Goal: Check status: Check status

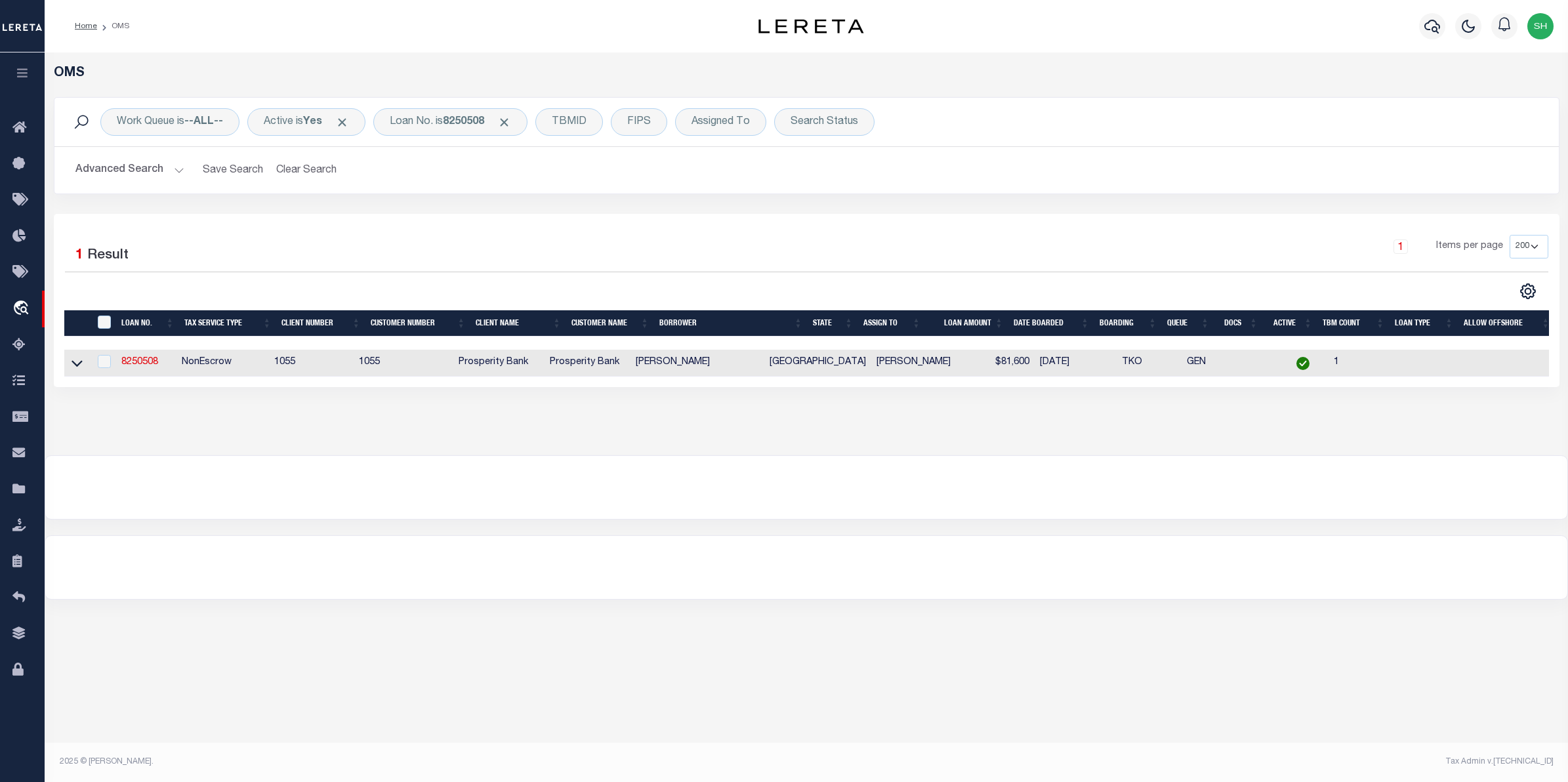
select select "200"
click at [427, 121] on div "Loan No. is 8250508" at bounding box center [451, 122] width 154 height 27
type input "10011592"
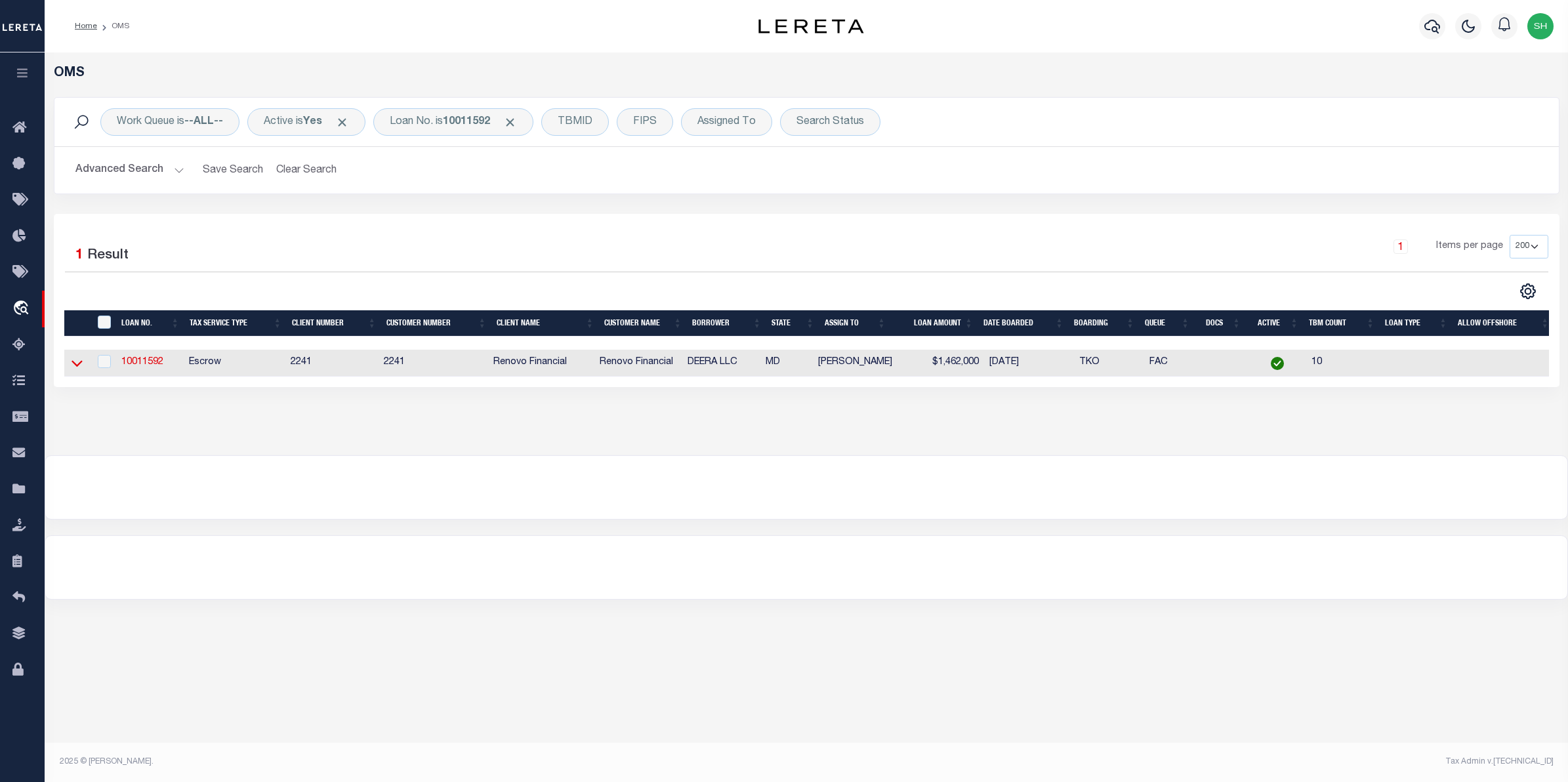
click at [73, 365] on icon at bounding box center [77, 364] width 11 height 6
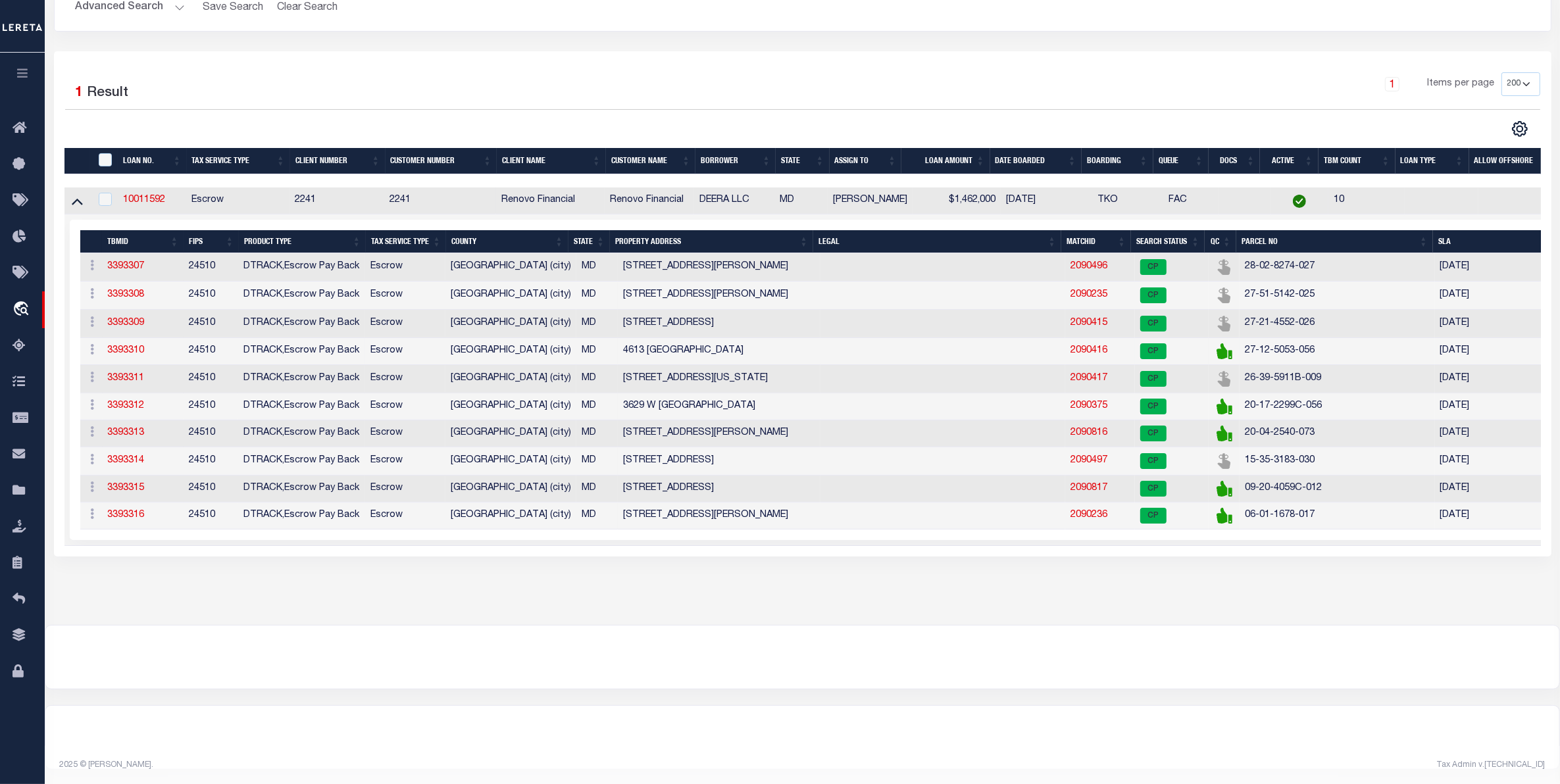
scroll to position [164, 0]
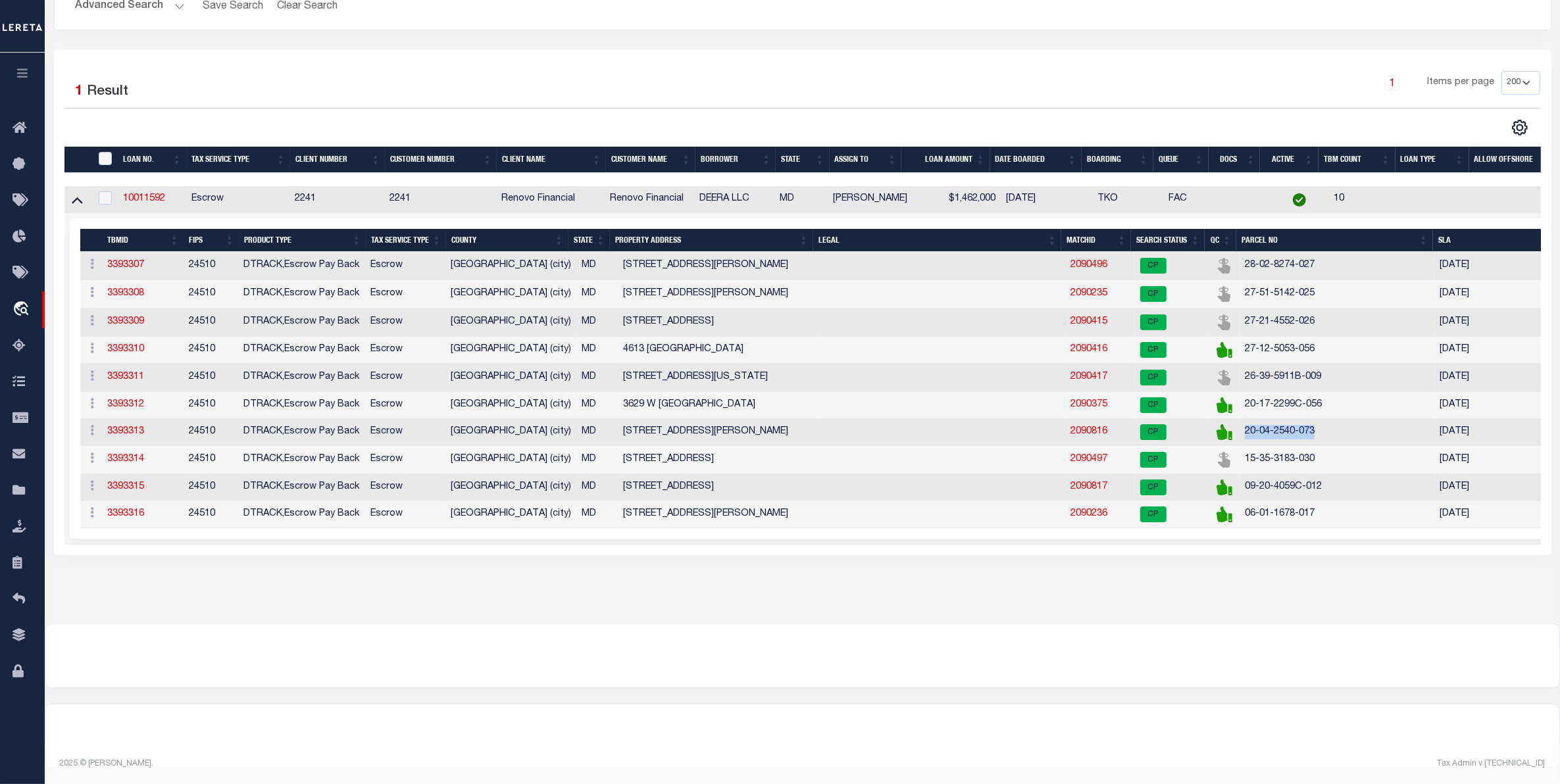
drag, startPoint x: 1317, startPoint y: 449, endPoint x: 1240, endPoint y: 441, distance: 77.4
click at [1240, 441] on td "20-04-2540-073" at bounding box center [1337, 433] width 195 height 27
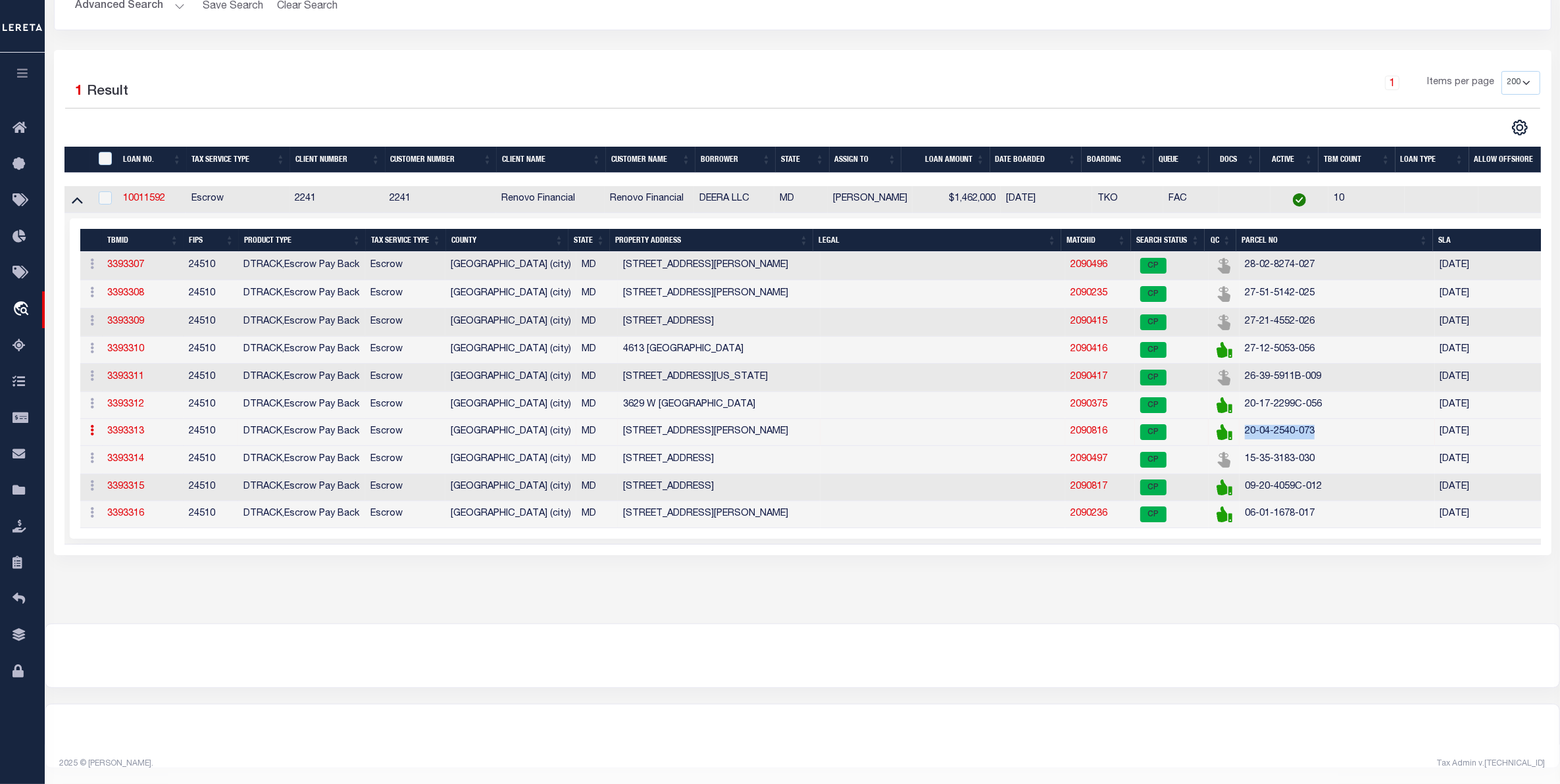
copy td "20-04-2540-073"
click at [1094, 436] on link "2090816" at bounding box center [1089, 431] width 37 height 9
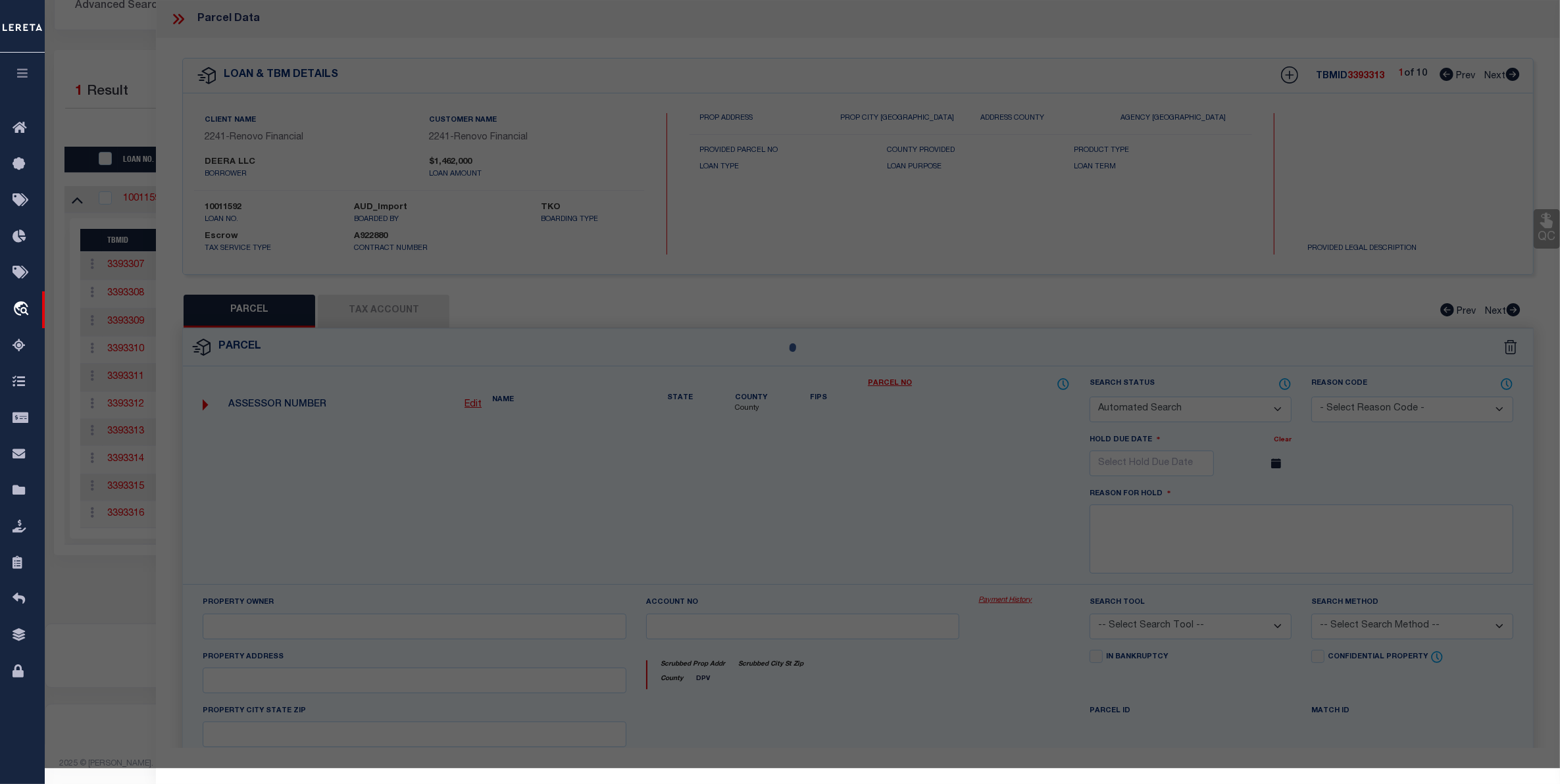
checkbox input "false"
select select "CP"
type input "DEERA LLC"
select select "AGW"
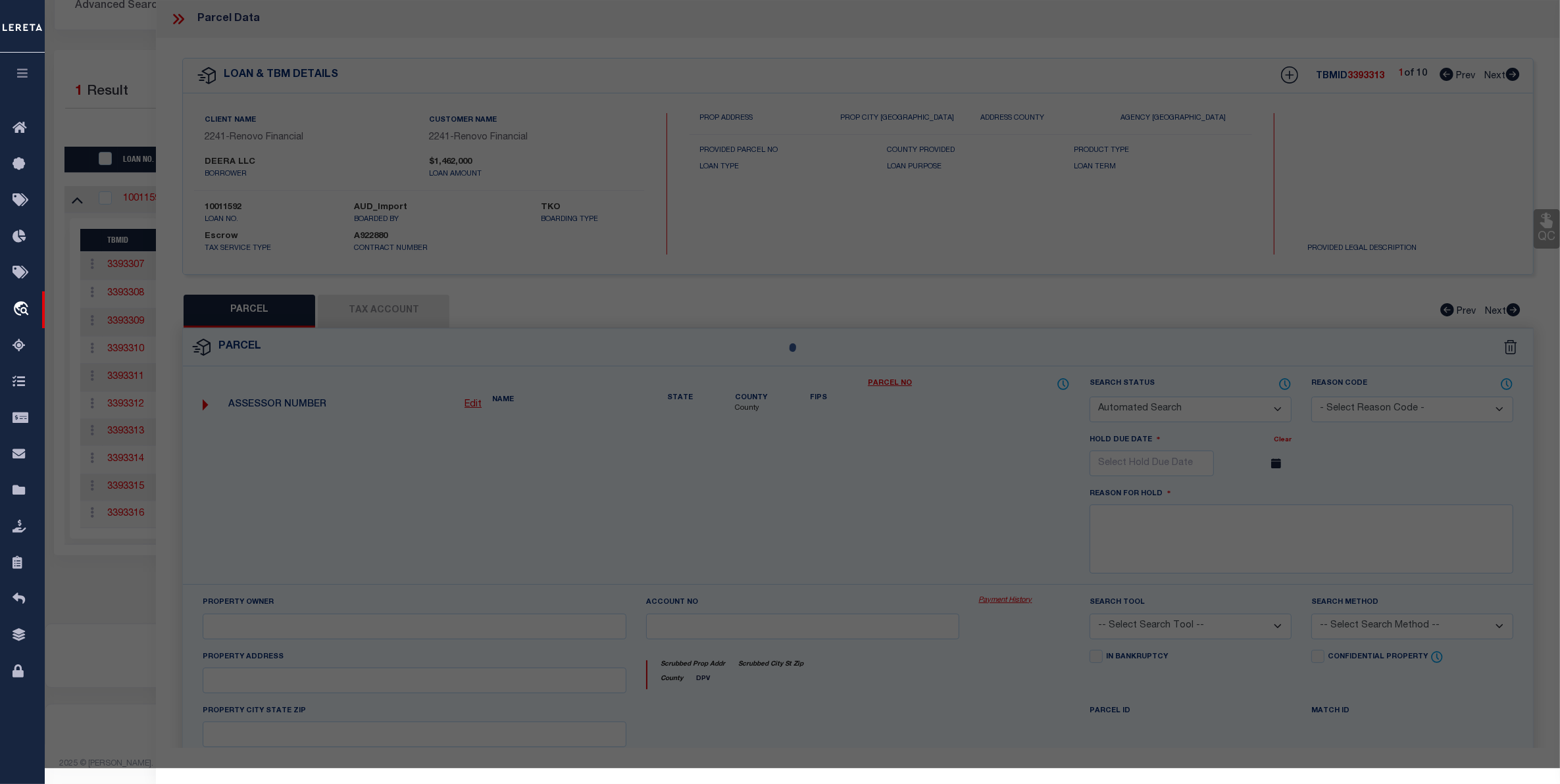
select select "ADD"
type input "111 S COLLINS AVE"
type input "BALTIMORE MD 21229"
type textarea "Information Only - Installment Tax Years Based on Agency Review"
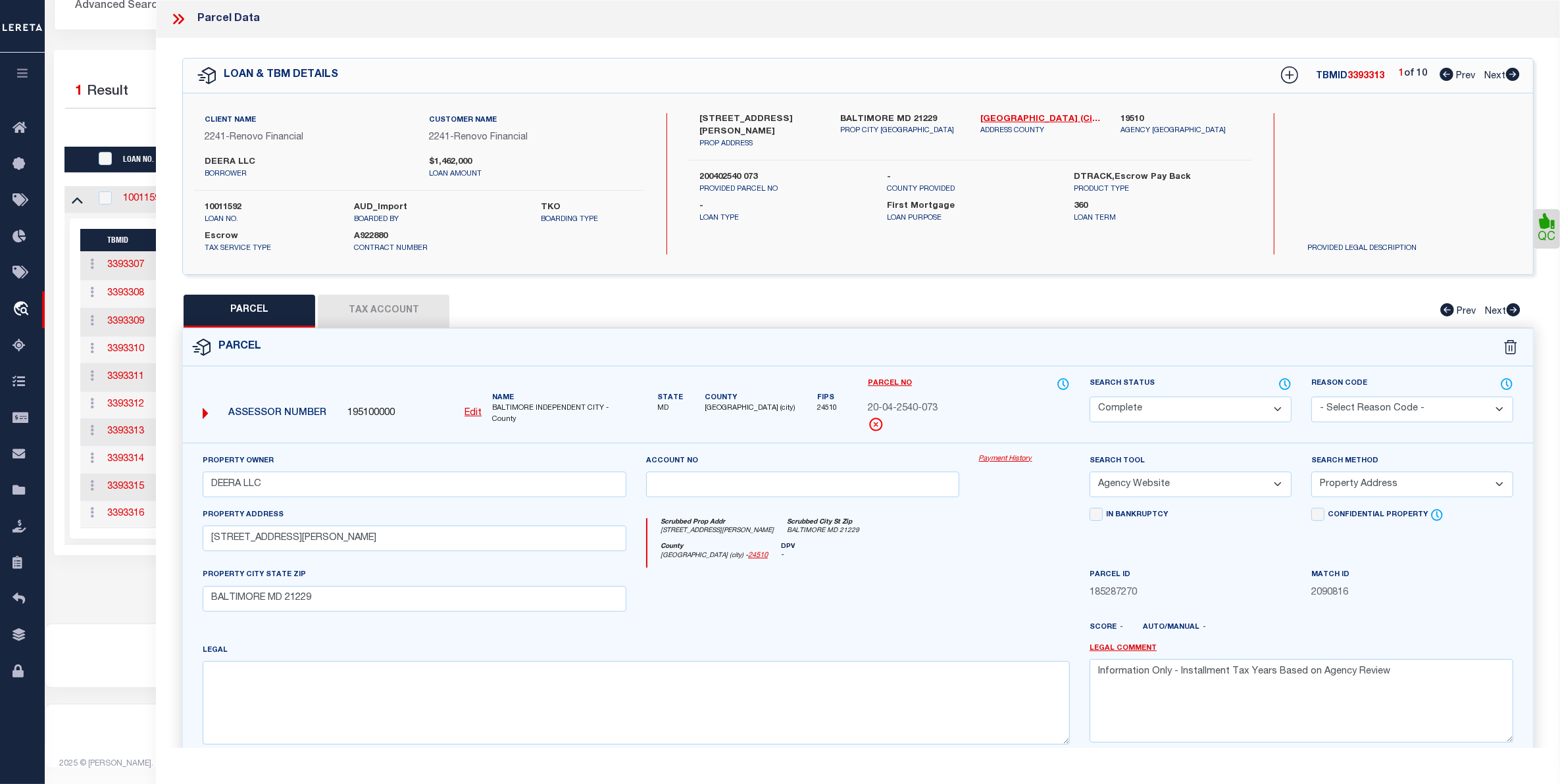
click at [996, 458] on link "Payment History" at bounding box center [1024, 459] width 91 height 11
drag, startPoint x: 272, startPoint y: 490, endPoint x: 224, endPoint y: 483, distance: 48.5
click at [214, 478] on input "DEERA LLC" at bounding box center [414, 484] width 424 height 26
click at [916, 409] on span "20-04-2540-073" at bounding box center [902, 409] width 70 height 15
drag, startPoint x: 916, startPoint y: 409, endPoint x: 896, endPoint y: 402, distance: 21.2
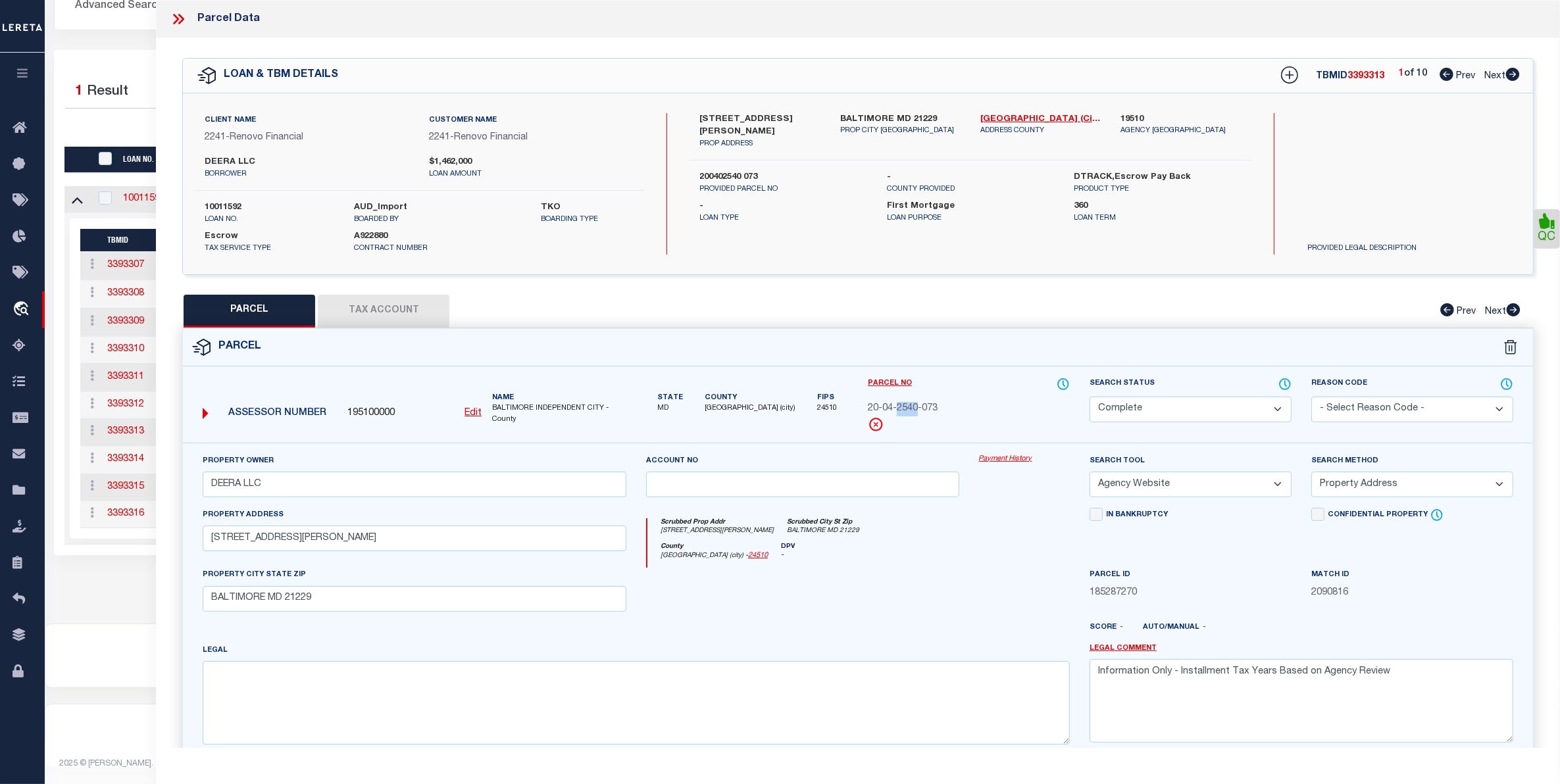
click at [896, 402] on span "20-04-2540-073" at bounding box center [902, 409] width 70 height 15
copy span "2540"
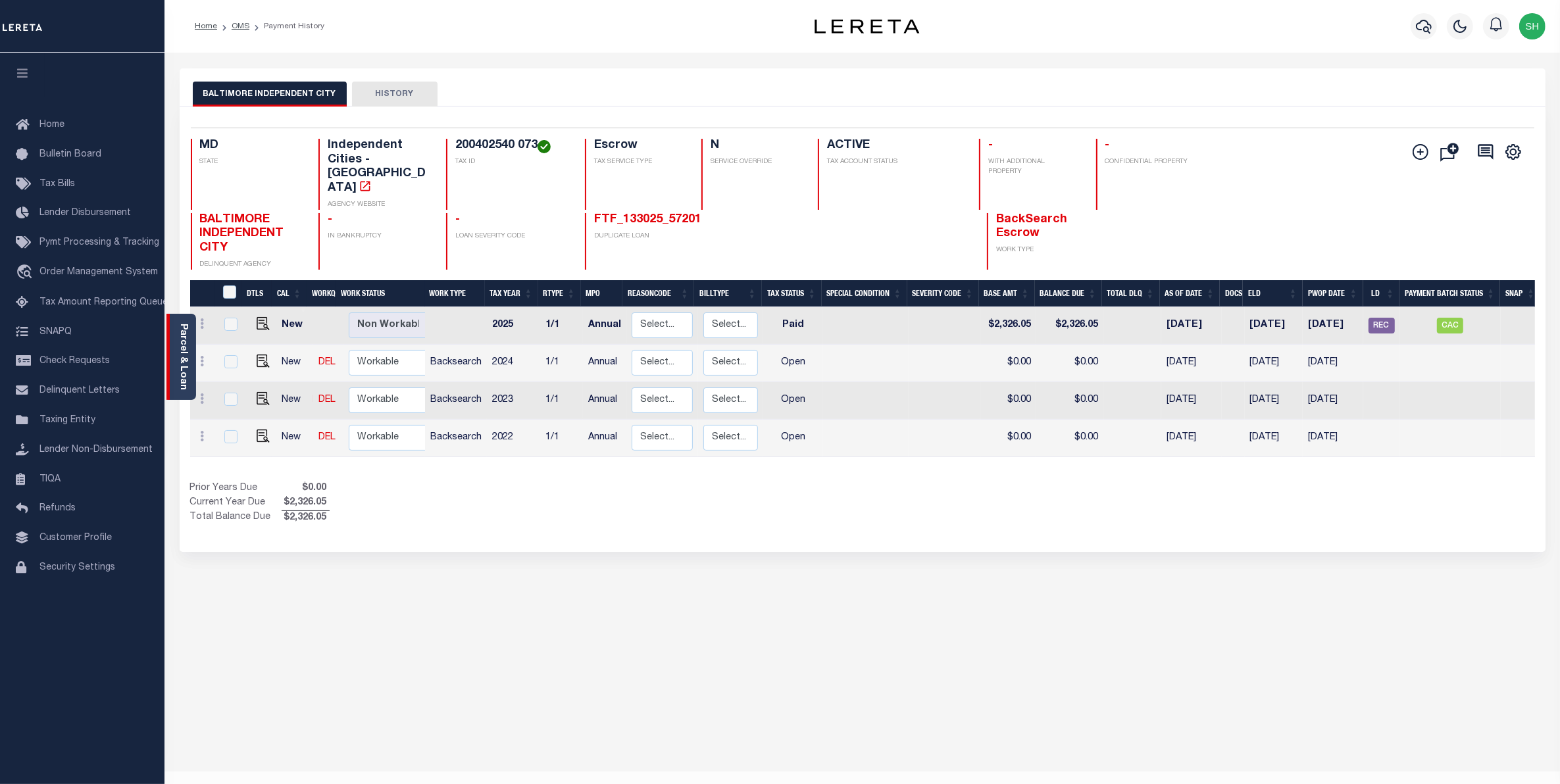
click at [185, 347] on link "Parcel & Loan" at bounding box center [183, 357] width 9 height 67
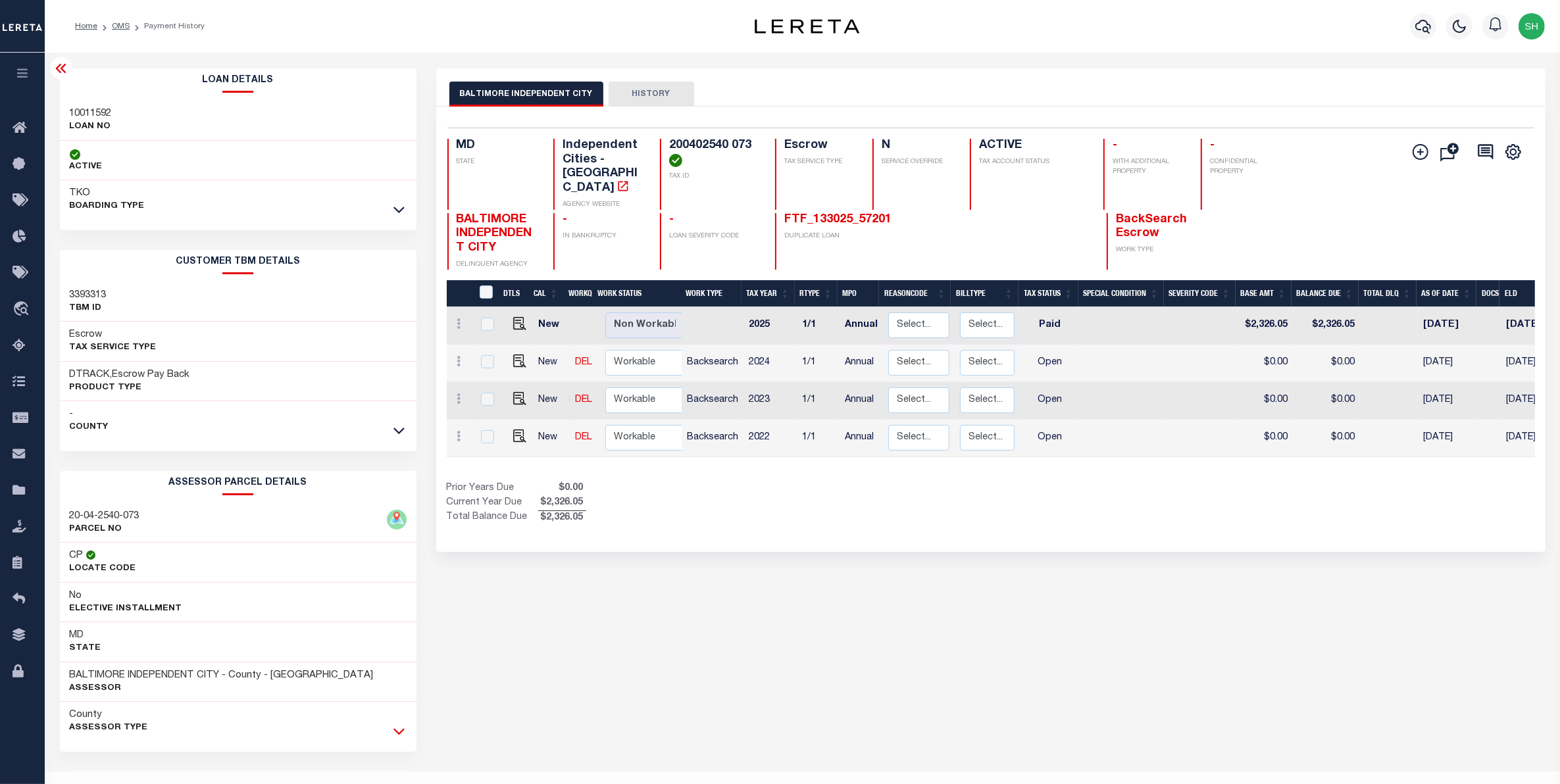
click at [402, 733] on icon at bounding box center [399, 732] width 11 height 6
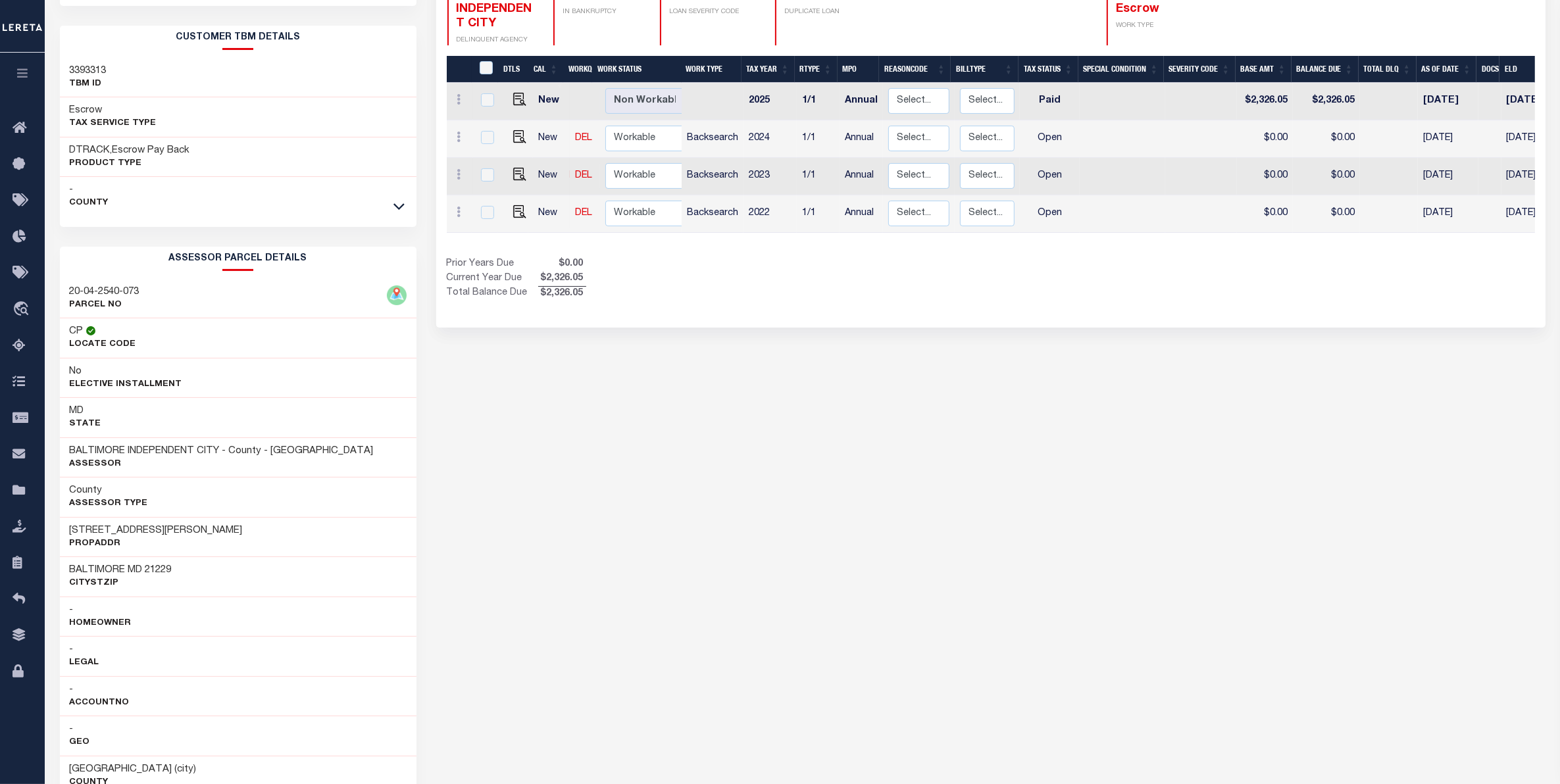
scroll to position [247, 0]
